Goal: Find specific page/section: Find specific page/section

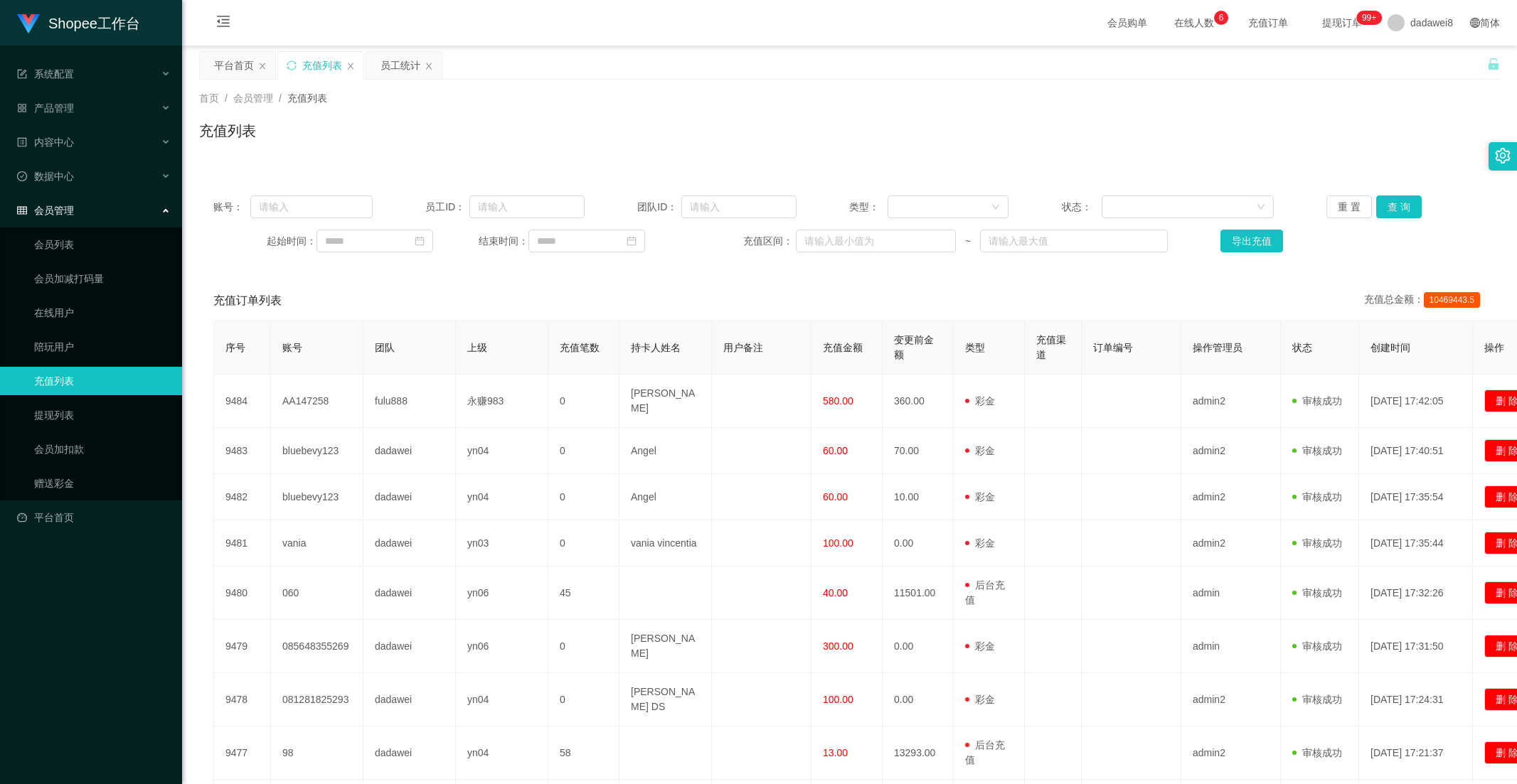
click at [1387, 195] on button "查 询" at bounding box center [1399, 207] width 46 height 22
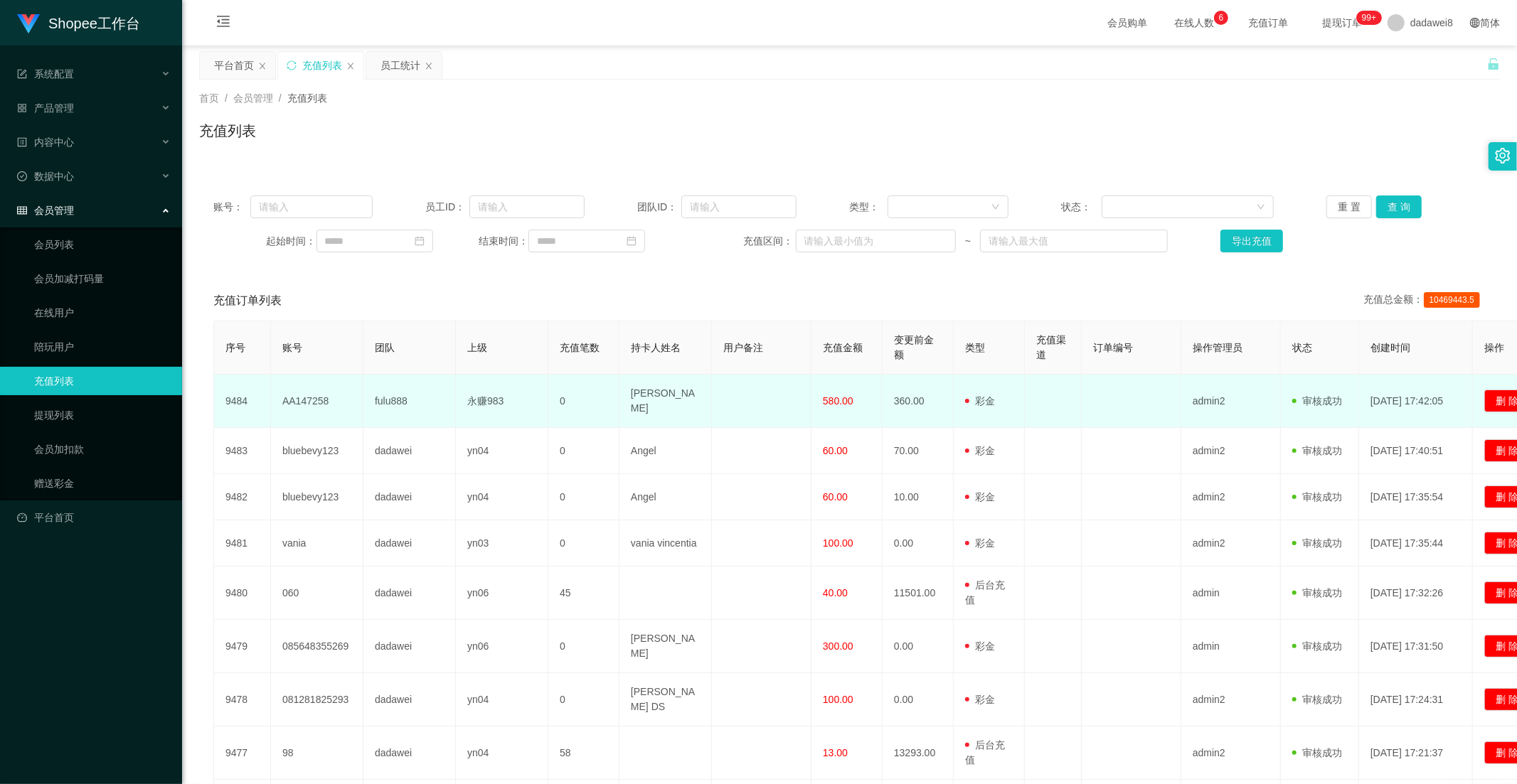
scroll to position [158, 0]
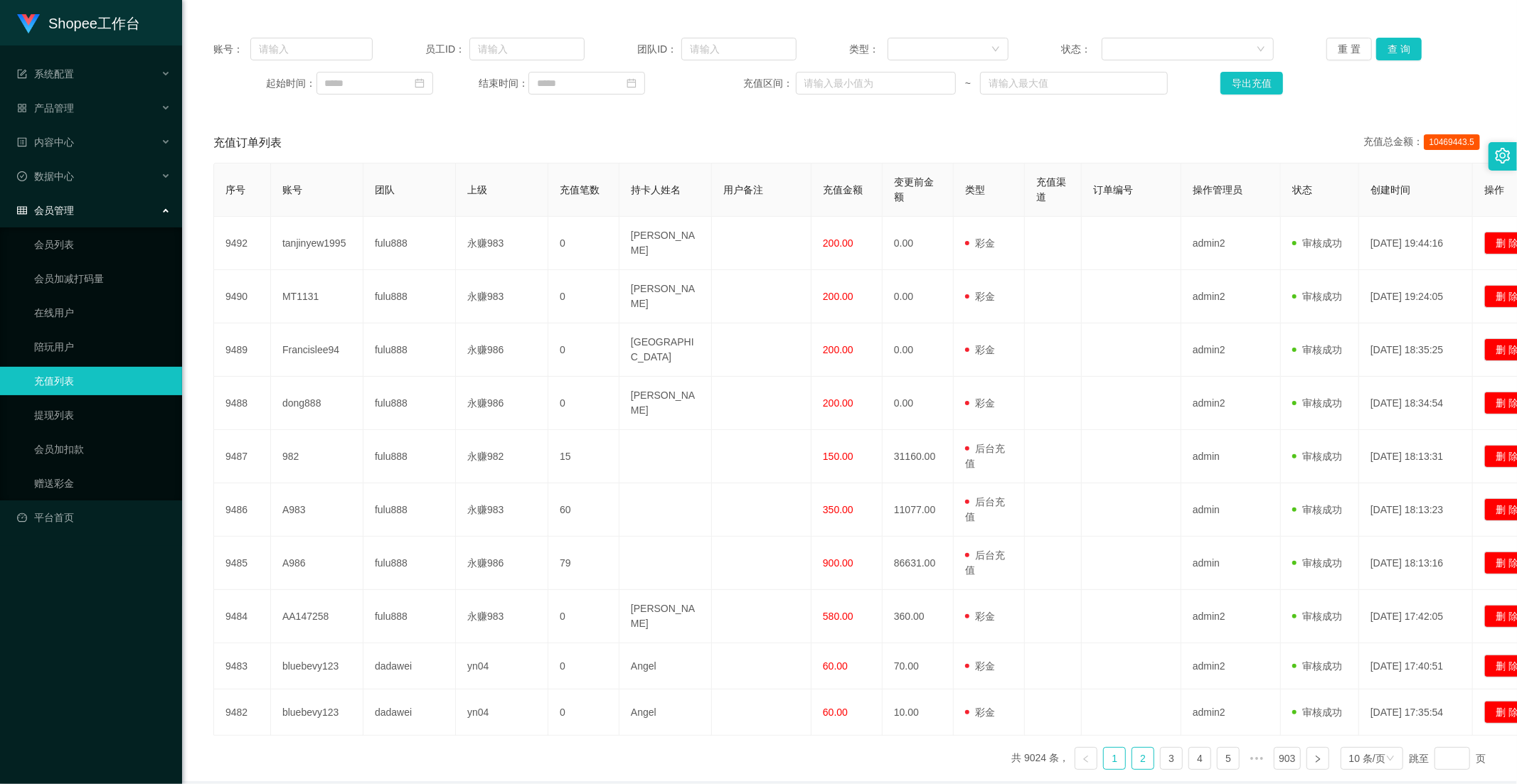
click at [1132, 748] on link "2" at bounding box center [1143, 758] width 22 height 22
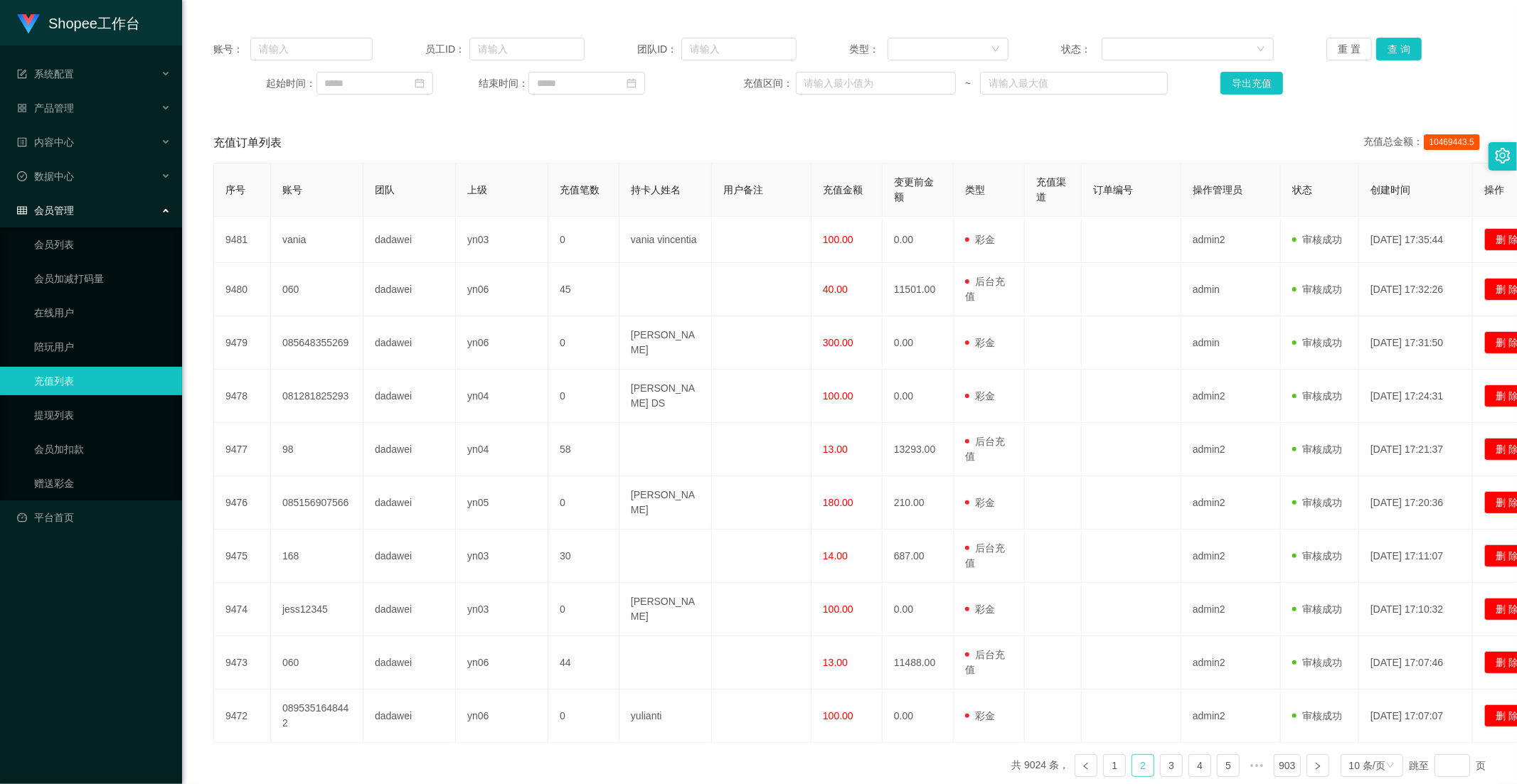
scroll to position [0, 0]
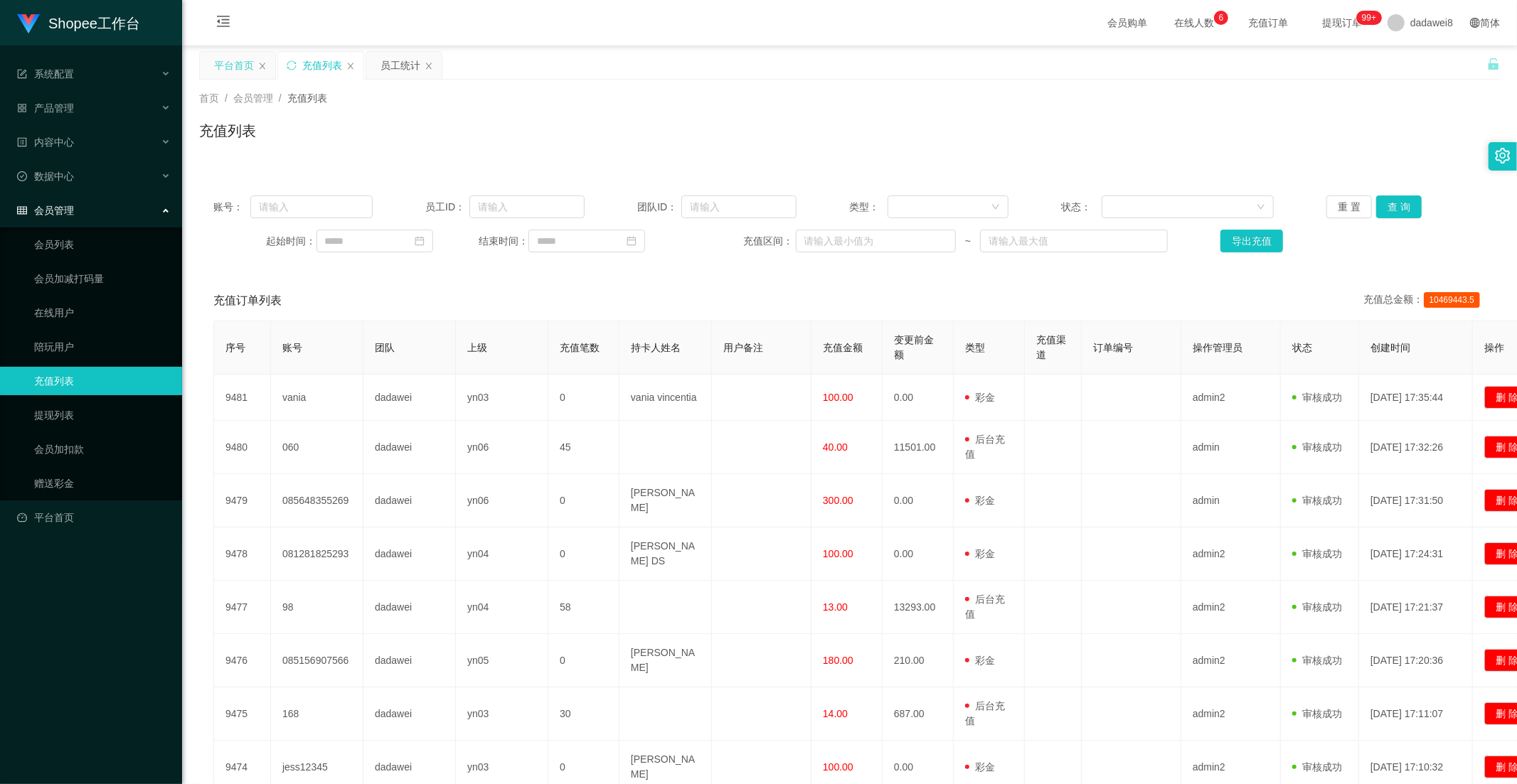
click at [239, 65] on div "平台首页" at bounding box center [234, 65] width 40 height 27
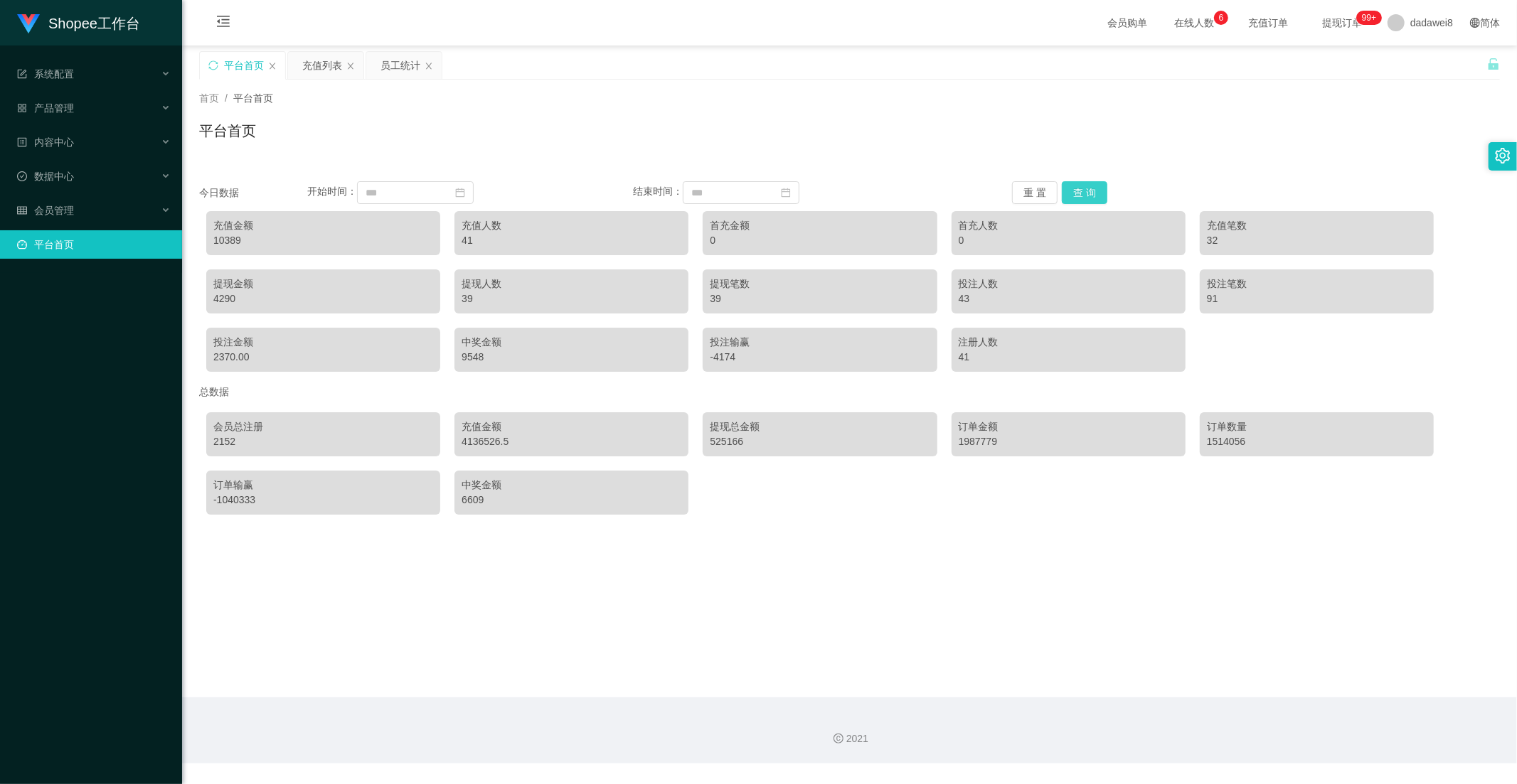
click at [1068, 187] on button "查 询" at bounding box center [1084, 193] width 46 height 22
click at [397, 65] on div "员工统计" at bounding box center [400, 65] width 40 height 27
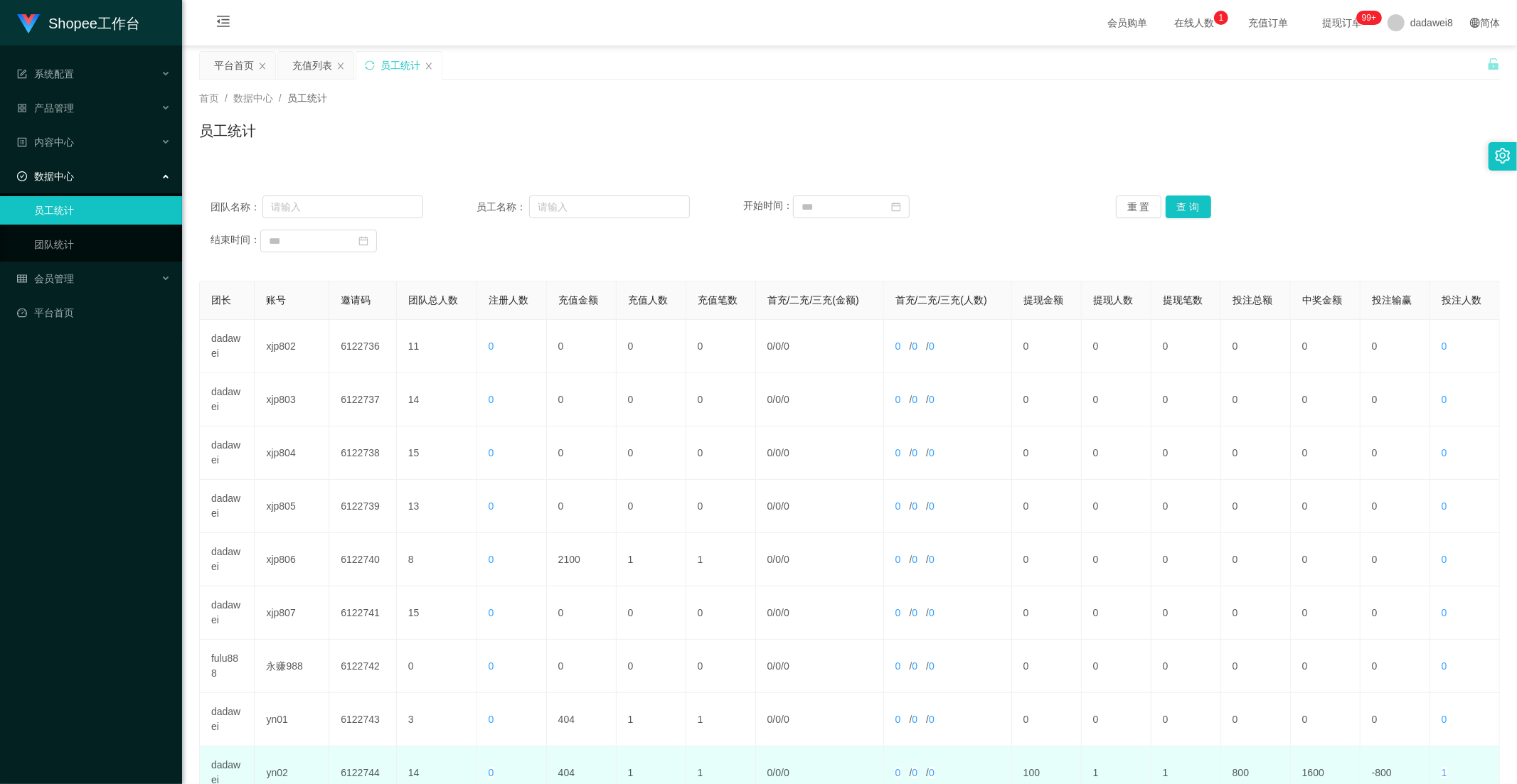
scroll to position [199, 0]
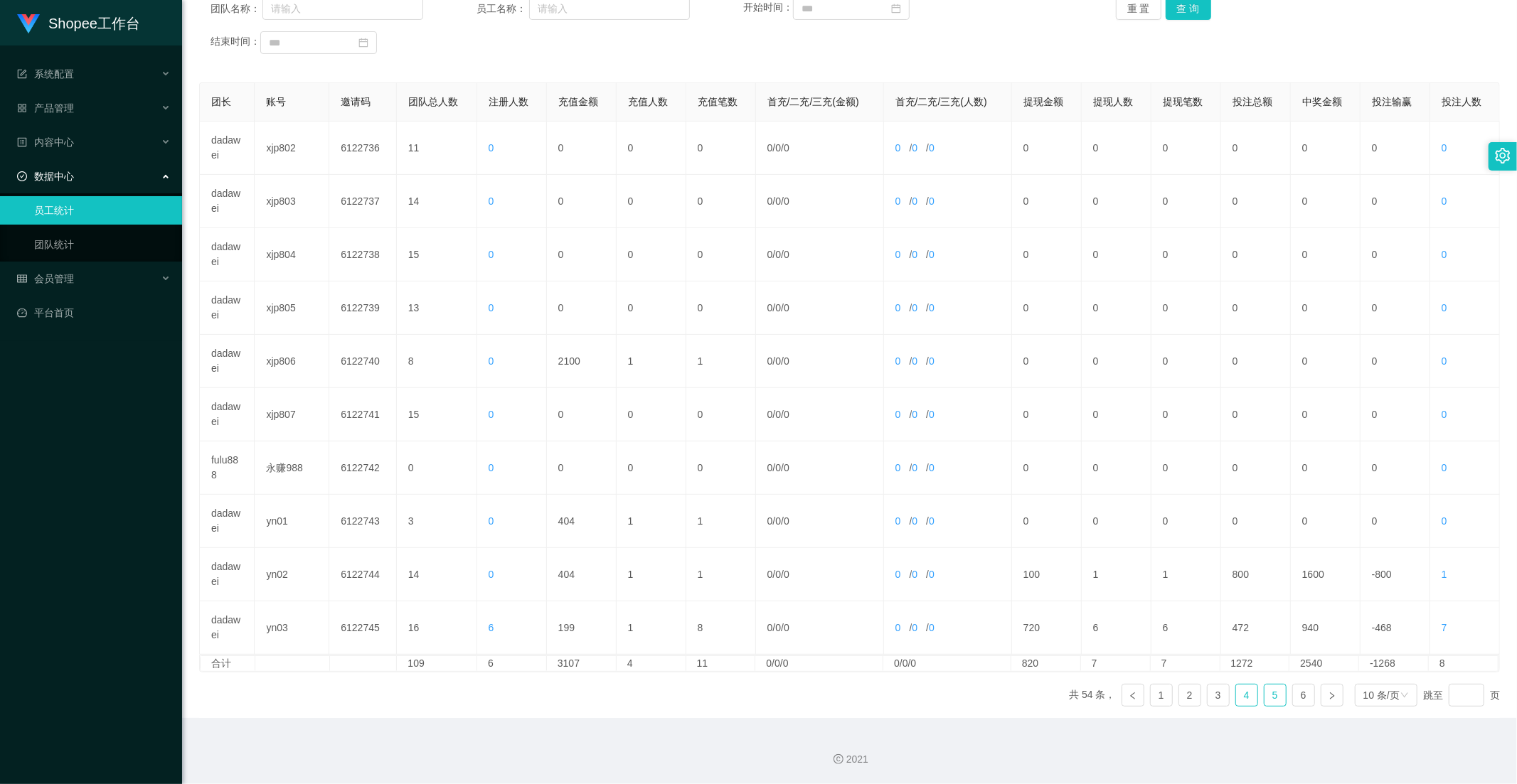
click at [1236, 695] on link "4" at bounding box center [1246, 695] width 22 height 22
click at [1265, 699] on link "5" at bounding box center [1275, 695] width 22 height 22
click at [1297, 692] on link "6" at bounding box center [1303, 695] width 22 height 22
